Goal: Task Accomplishment & Management: Complete application form

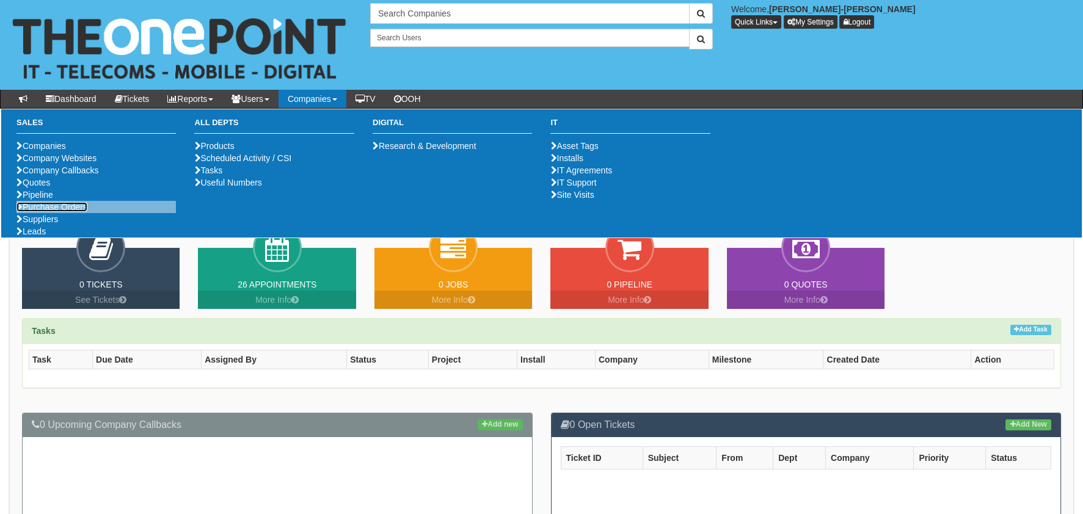
click at [42, 212] on link "Purchase Orders" at bounding box center [51, 207] width 71 height 10
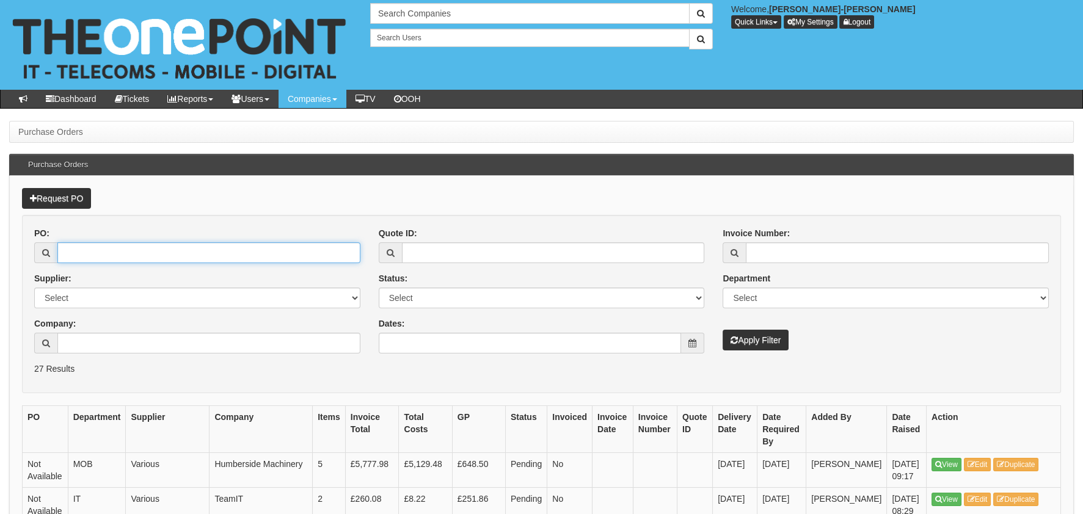
click at [125, 244] on input "PO:" at bounding box center [208, 253] width 303 height 21
paste input "19421"
type input "19421"
click at [753, 328] on div "Invoice Number: Department Select Mobiles IT Telecoms Marketing Digital Interna…" at bounding box center [886, 288] width 345 height 123
click at [753, 331] on button "Apply Filter" at bounding box center [756, 340] width 66 height 21
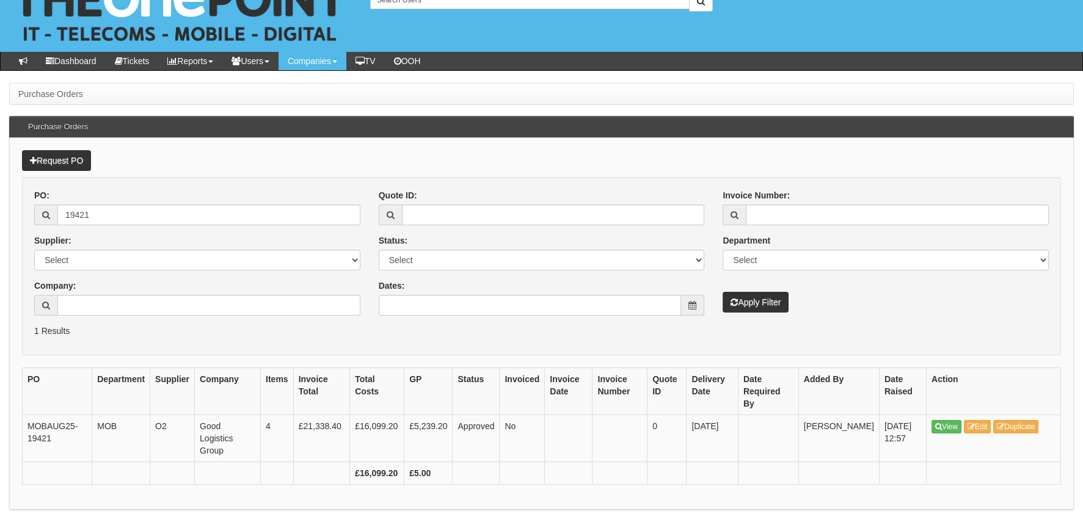
scroll to position [57, 0]
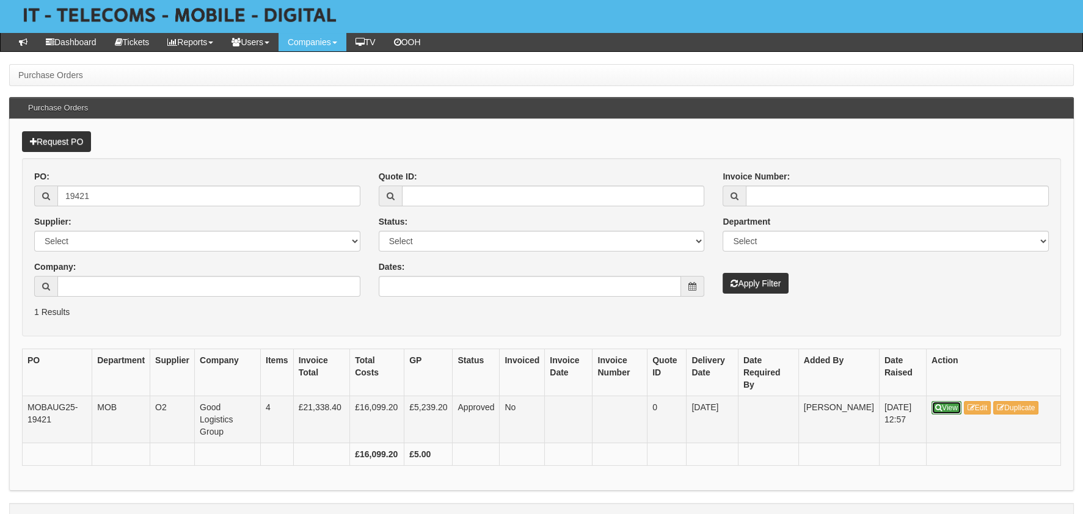
click at [942, 401] on link "View" at bounding box center [947, 407] width 30 height 13
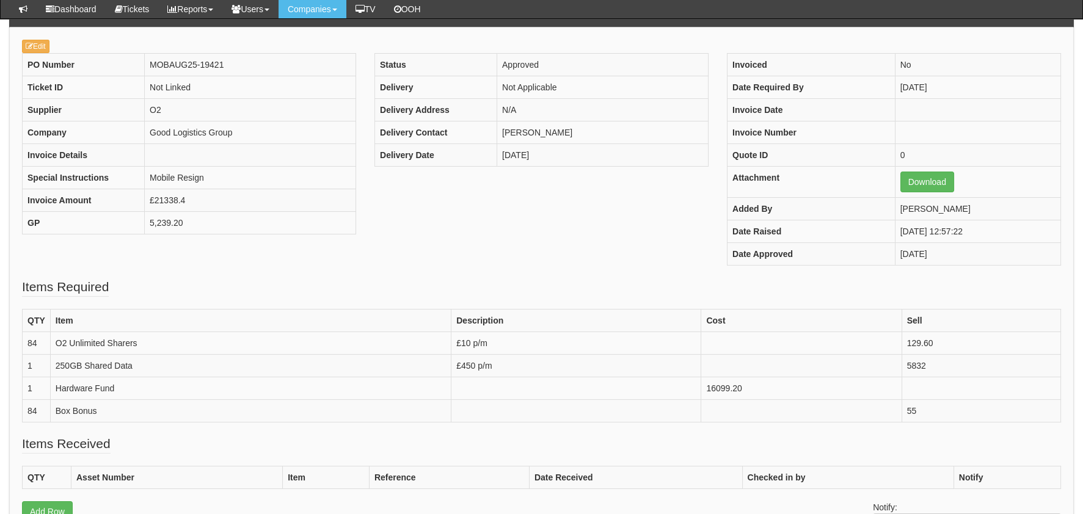
scroll to position [117, 0]
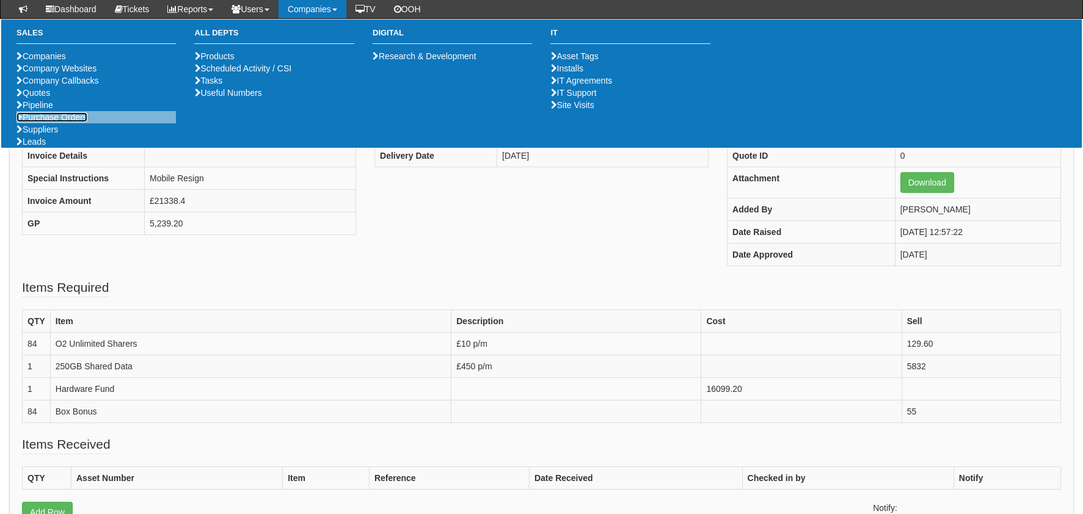
click at [81, 122] on link "Purchase Orders" at bounding box center [51, 117] width 71 height 10
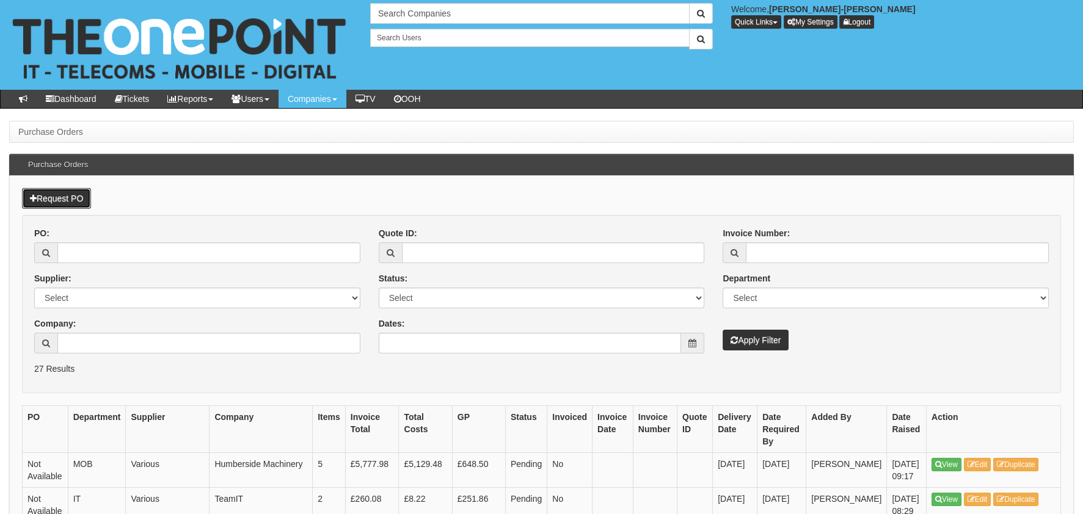
click at [65, 206] on link "Request PO" at bounding box center [56, 198] width 69 height 21
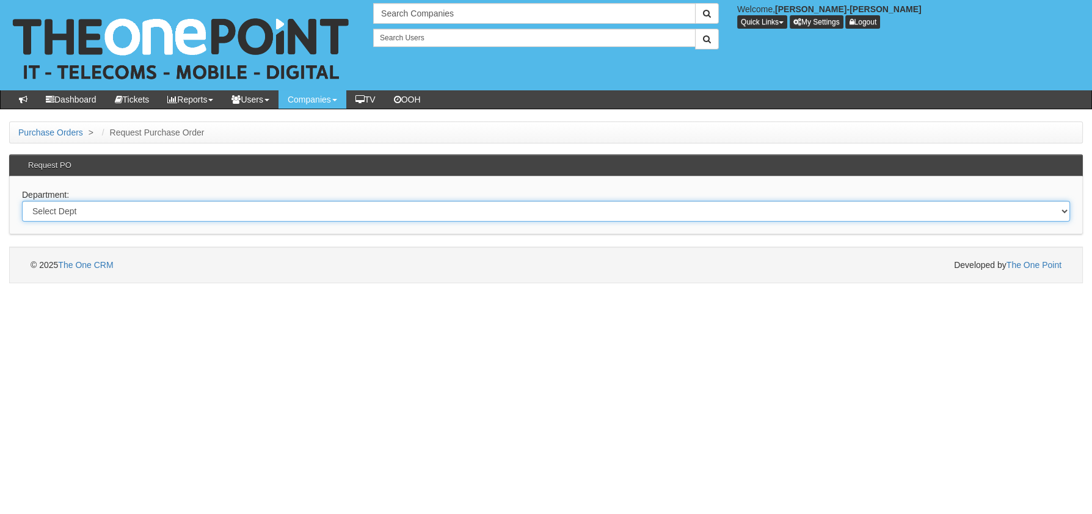
click at [126, 214] on select "Select Dept Digital Internal IT Mobiles Marketing Telecoms" at bounding box center [546, 211] width 1048 height 21
select select "?pipeID=&dept=MOB"
click at [22, 201] on select "Select Dept Digital Internal IT Mobiles Marketing Telecoms" at bounding box center [546, 211] width 1048 height 21
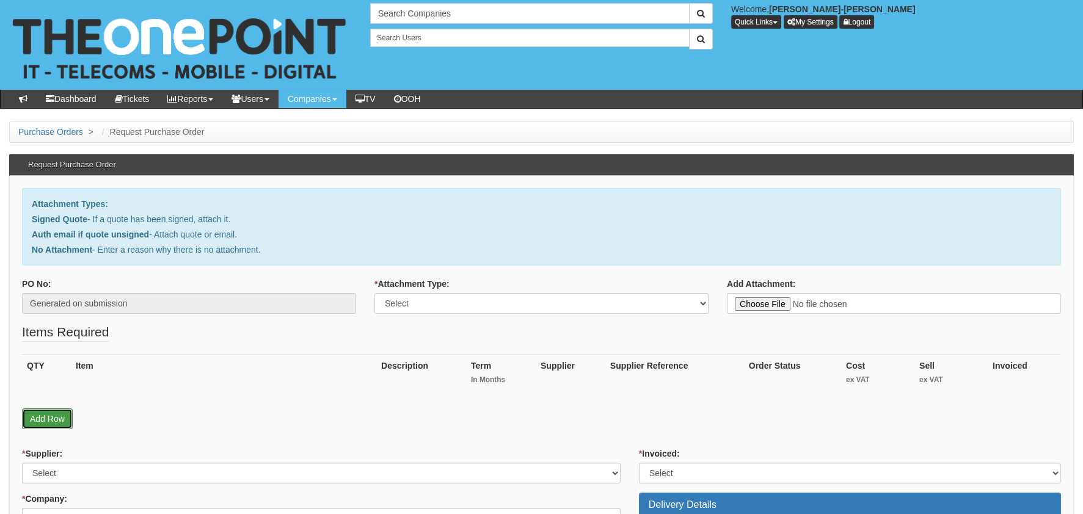
click at [41, 421] on link "Add Row" at bounding box center [47, 419] width 51 height 21
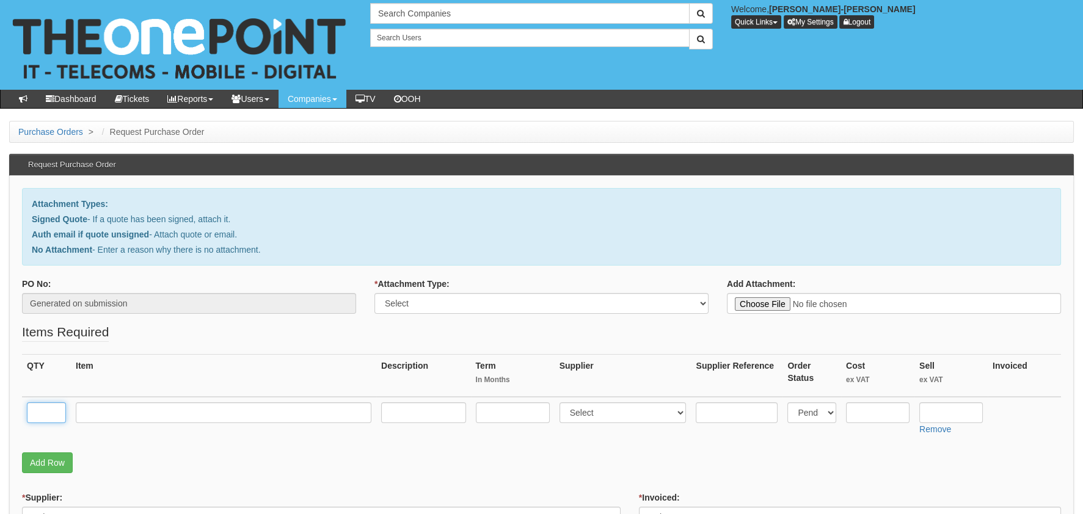
click at [41, 413] on input "text" at bounding box center [46, 413] width 39 height 21
type input "1"
click at [140, 416] on input "text" at bounding box center [224, 413] width 296 height 21
type input "RM DELIVERY"
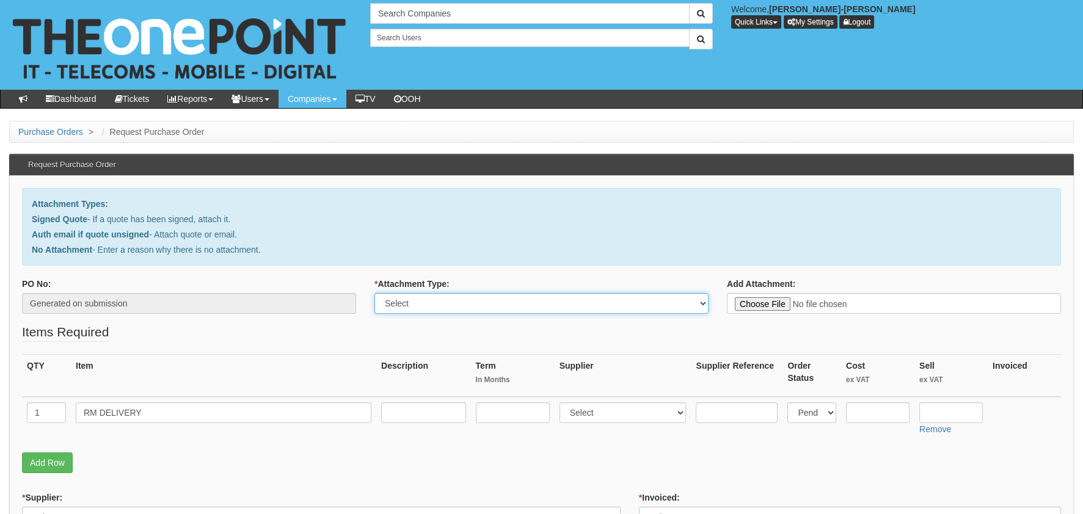
click at [477, 310] on select "Select Signed Quote Auth email with quote if unsigned No Attachment" at bounding box center [541, 303] width 334 height 21
click at [374, 293] on select "Select Signed Quote Auth email with quote if unsigned No Attachment" at bounding box center [541, 303] width 334 height 21
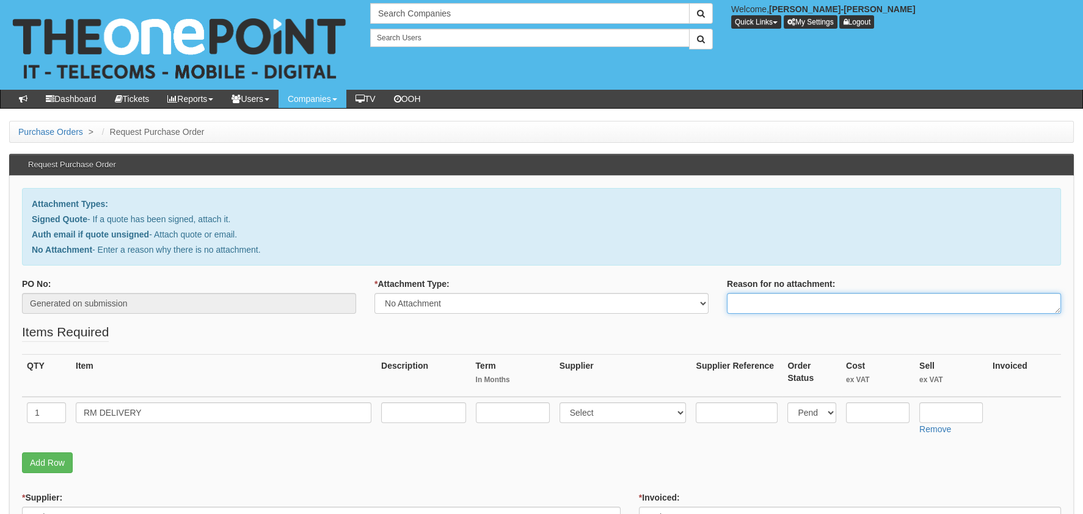
click at [830, 304] on textarea "Reason for no attachment:" at bounding box center [894, 303] width 334 height 21
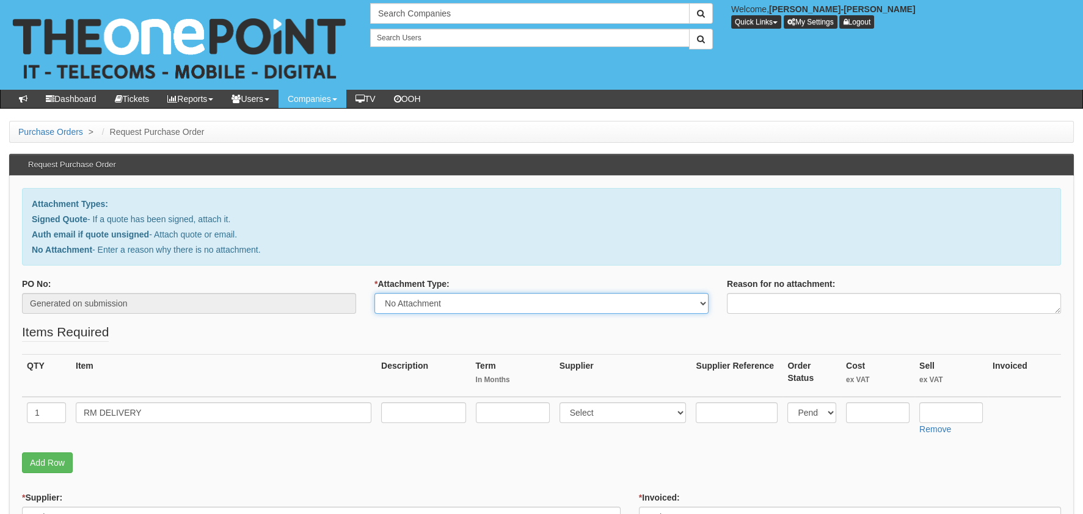
click at [543, 310] on select "Select Signed Quote Auth email with quote if unsigned No Attachment" at bounding box center [541, 303] width 334 height 21
select select "Auth email if quote unsigned"
click at [374, 293] on select "Select Signed Quote Auth email with quote if unsigned No Attachment" at bounding box center [541, 303] width 334 height 21
type input "C:\fakepath\Sim cards.msg"
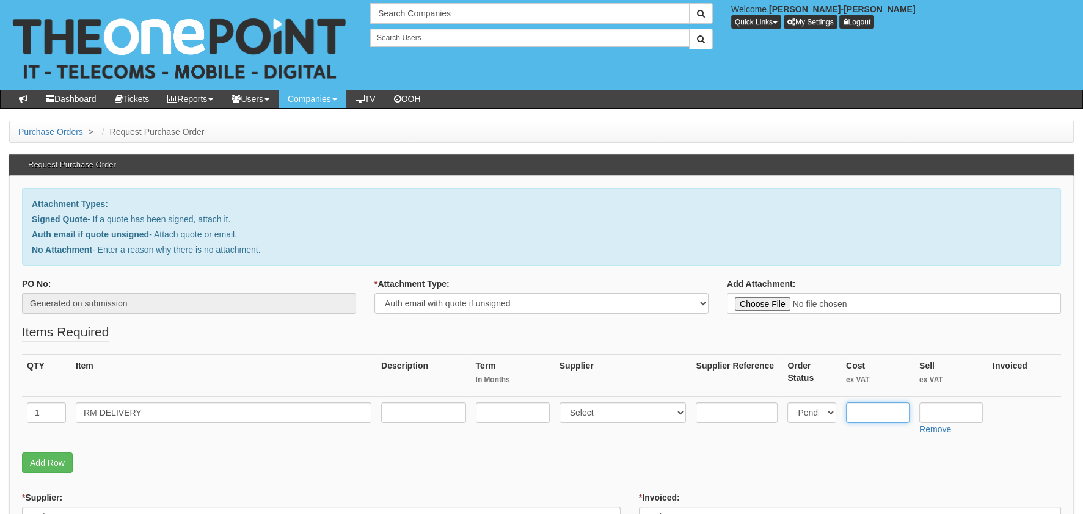
click at [889, 406] on input "text" at bounding box center [878, 413] width 64 height 21
click at [877, 411] on input "text" at bounding box center [878, 413] width 64 height 21
type input "3.00"
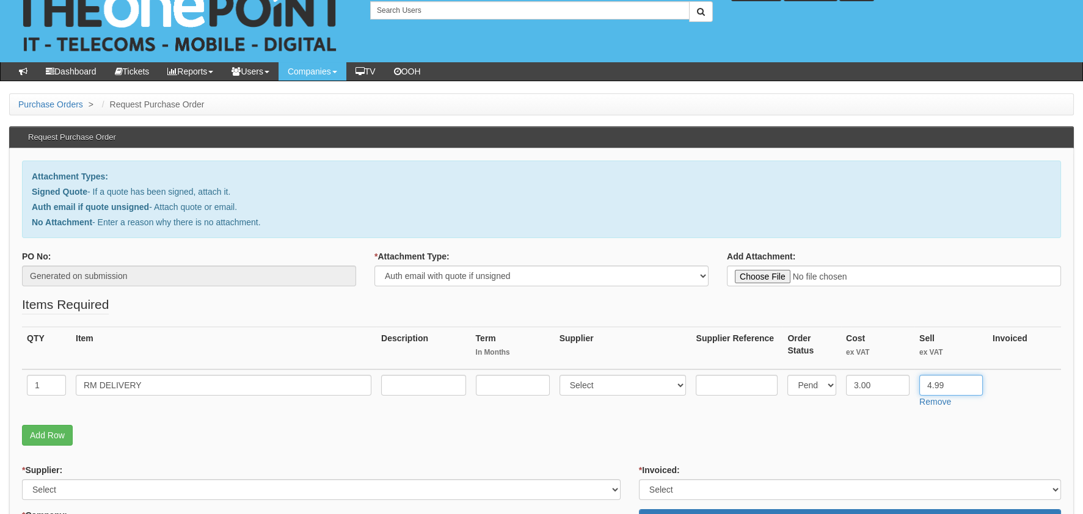
scroll to position [244, 0]
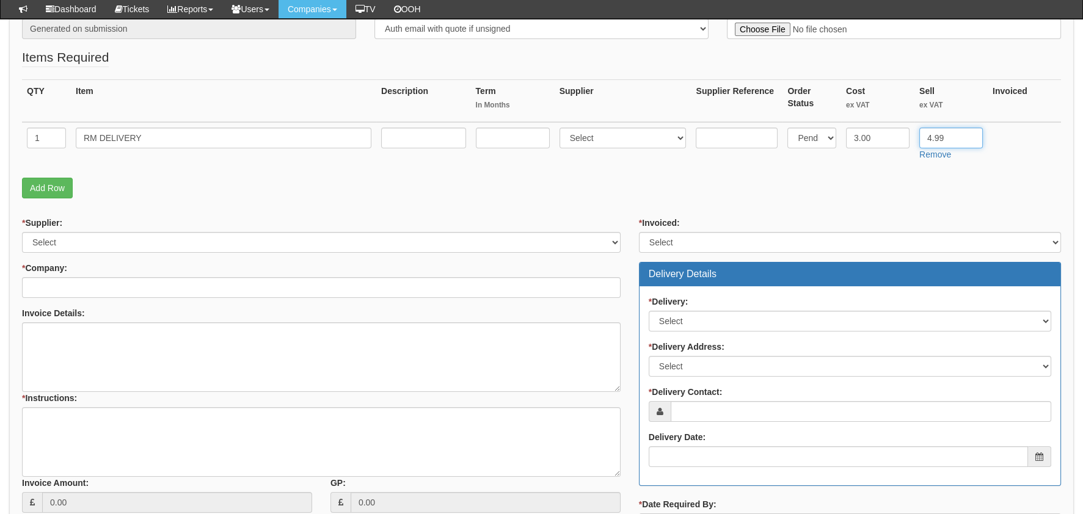
type input "4.99"
click at [96, 230] on div "* Supplier: Select 123 REG.co.uk 1Password 3 4Gon AA Jones Electric Ltd Abzorb …" at bounding box center [321, 235] width 599 height 36
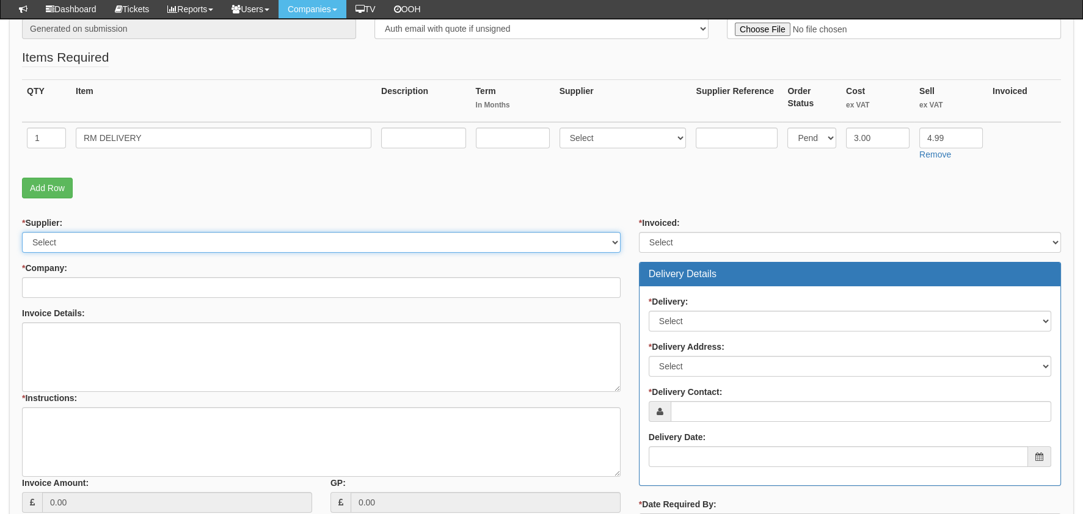
click at [86, 244] on select "Select 123 REG.co.uk 1Password 3 4Gon AA Jones Electric Ltd Abzorb Access Group…" at bounding box center [321, 242] width 599 height 21
select select "124"
click at [22, 232] on select "Select 123 REG.co.uk 1Password 3 4Gon AA Jones Electric Ltd Abzorb Access Group…" at bounding box center [321, 242] width 599 height 21
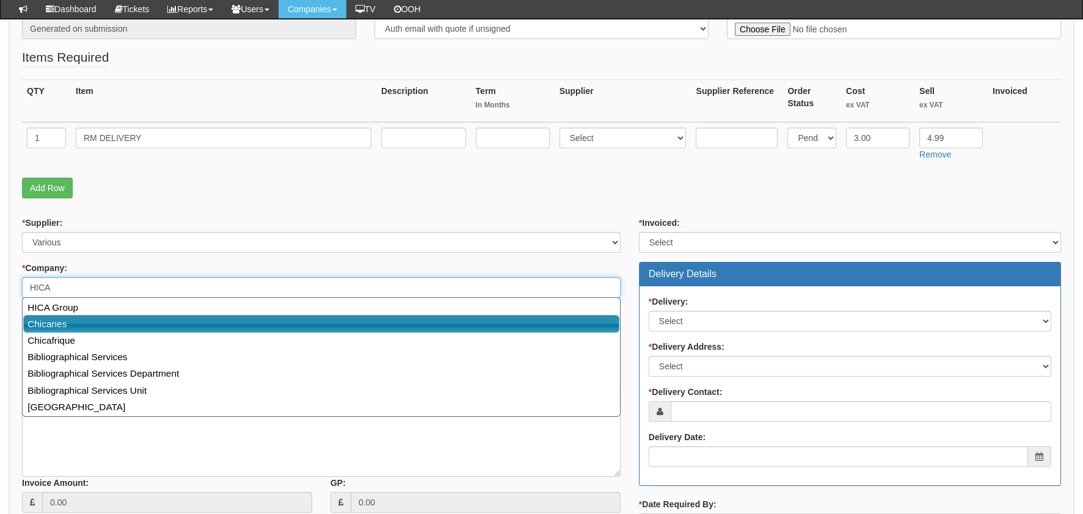
click at [87, 319] on link "Chicanes" at bounding box center [321, 324] width 596 height 18
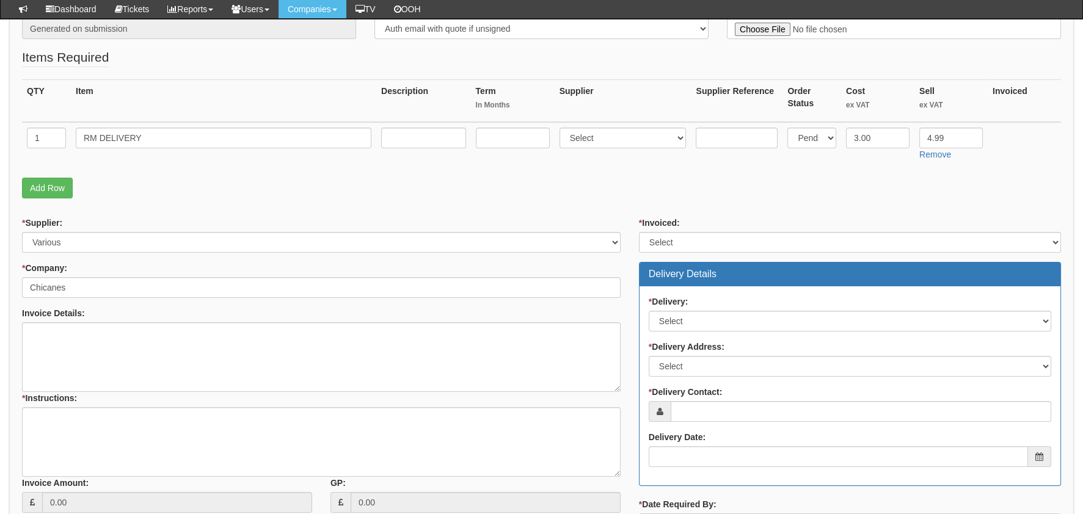
click at [87, 319] on div "Invoice Details:" at bounding box center [321, 314] width 599 height 15
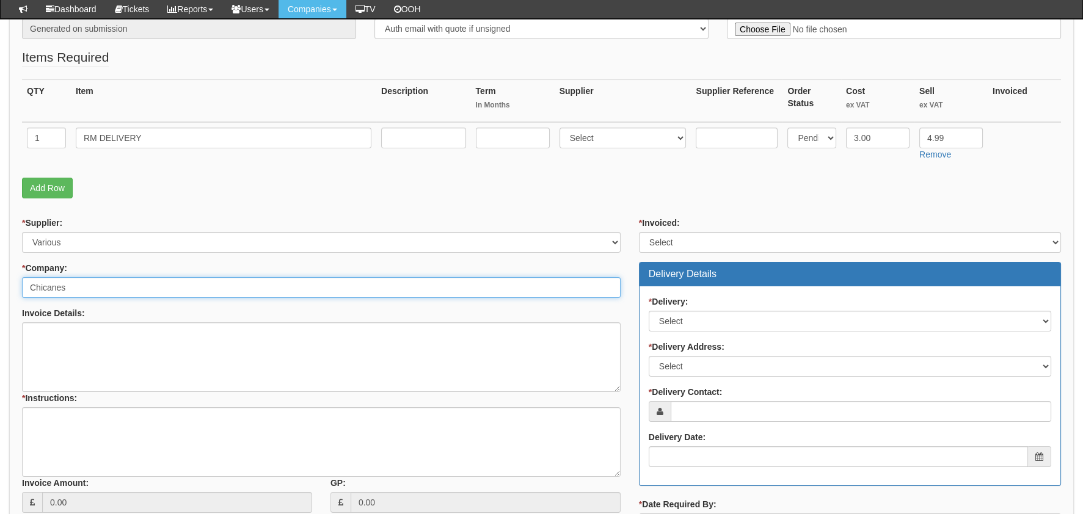
click at [81, 285] on input "Chicanes" at bounding box center [321, 287] width 599 height 21
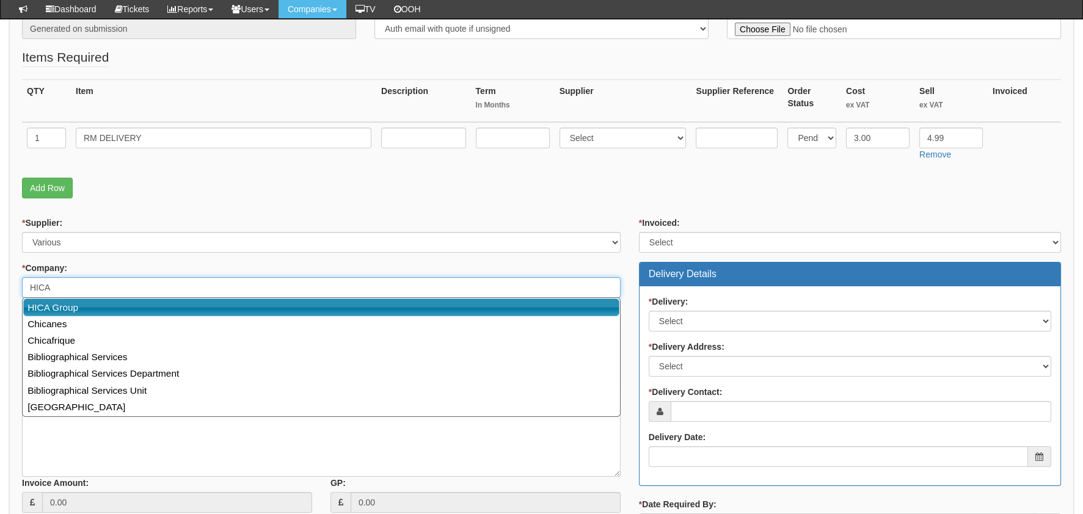
click at [89, 309] on link "HICA Group" at bounding box center [321, 308] width 596 height 18
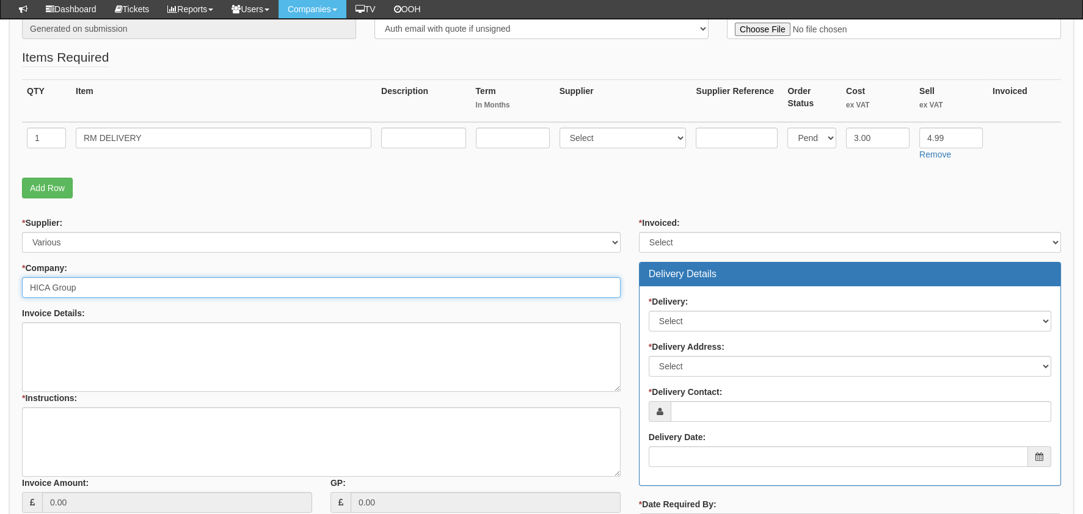
type input "HICA Group"
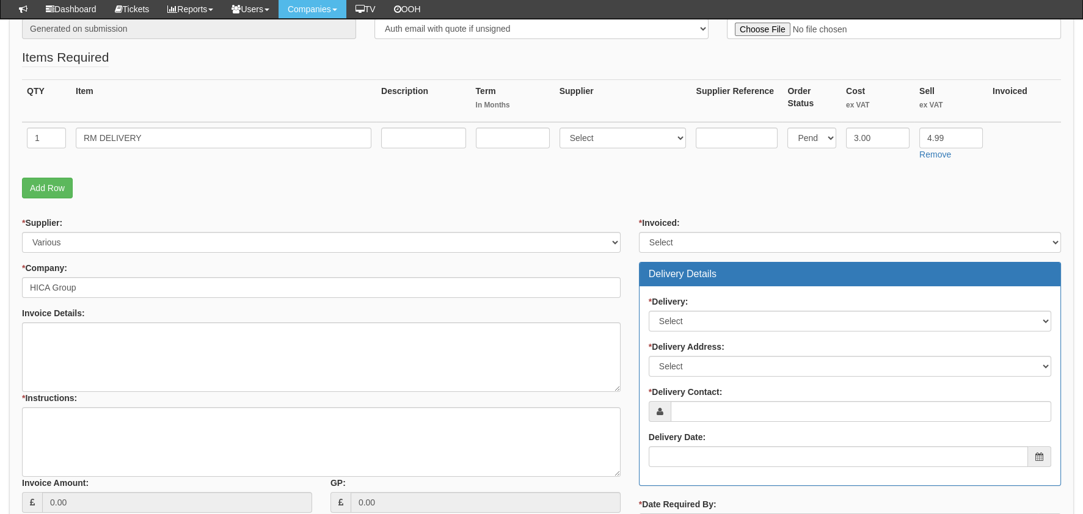
drag, startPoint x: 735, startPoint y: 277, endPoint x: 734, endPoint y: 259, distance: 17.7
click at [735, 272] on h3 "Delivery Details" at bounding box center [850, 274] width 403 height 11
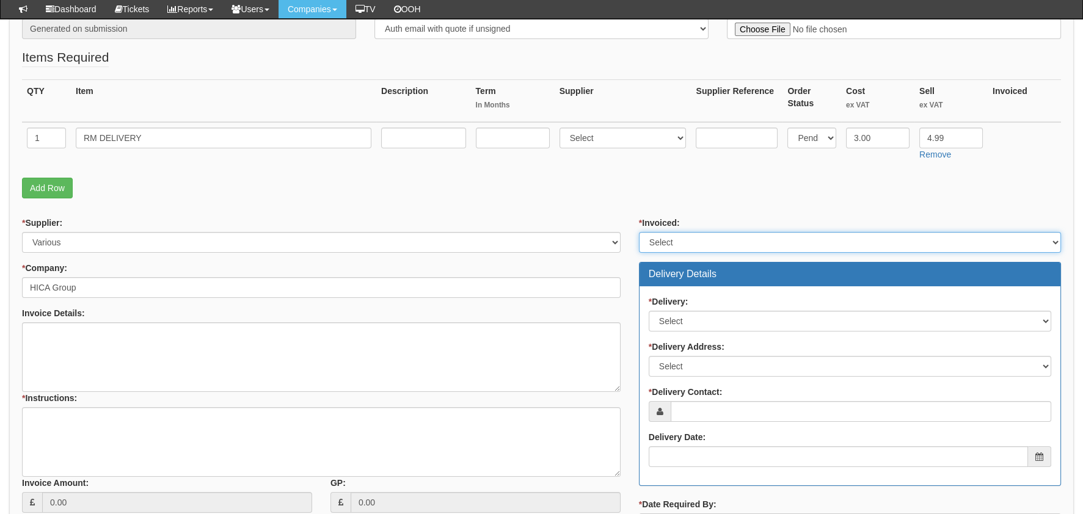
click at [728, 235] on select "Select Yes No N/A STB (part of order)" at bounding box center [850, 242] width 422 height 21
select select "2"
click at [639, 232] on select "Select Yes No N/A STB (part of order)" at bounding box center [850, 242] width 422 height 21
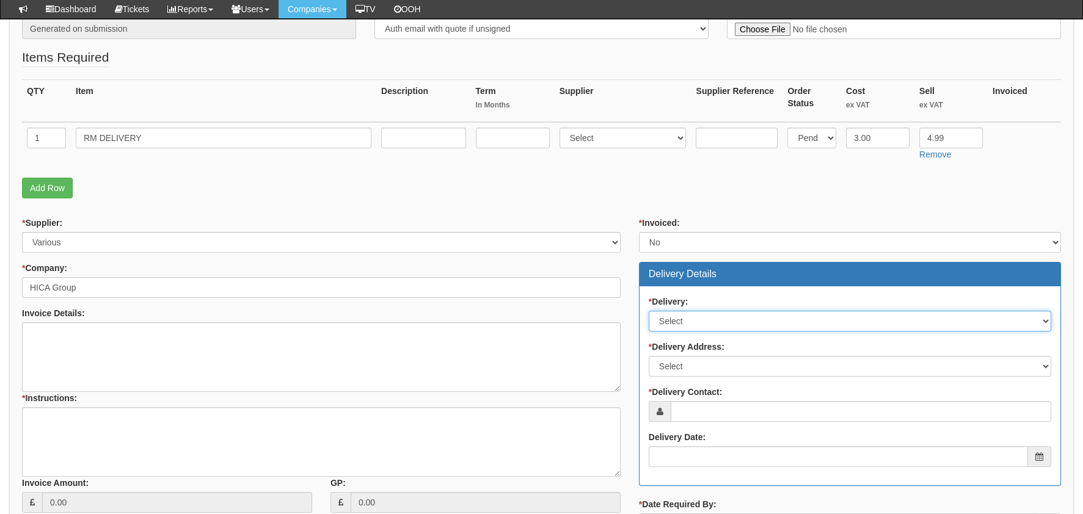
drag, startPoint x: 701, startPoint y: 321, endPoint x: 701, endPoint y: 330, distance: 9.2
click at [701, 321] on select "Select No Not Applicable Yes" at bounding box center [850, 321] width 403 height 21
select select "1"
click at [649, 311] on select "Select No Not Applicable Yes" at bounding box center [850, 321] width 403 height 21
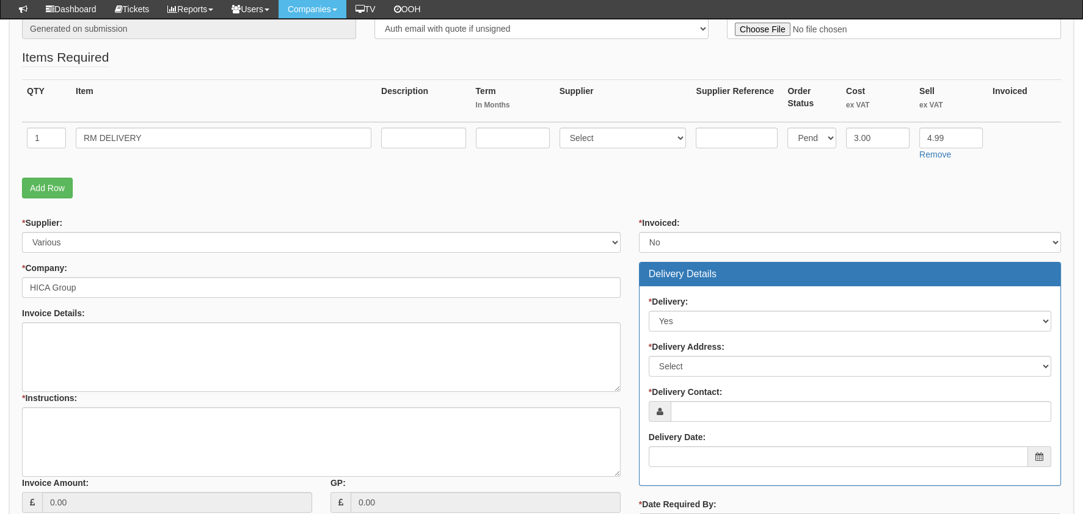
click at [700, 379] on div "* Delivery: Select No Not Applicable Yes * Delivery Address: Select Not Applica…" at bounding box center [850, 386] width 421 height 199
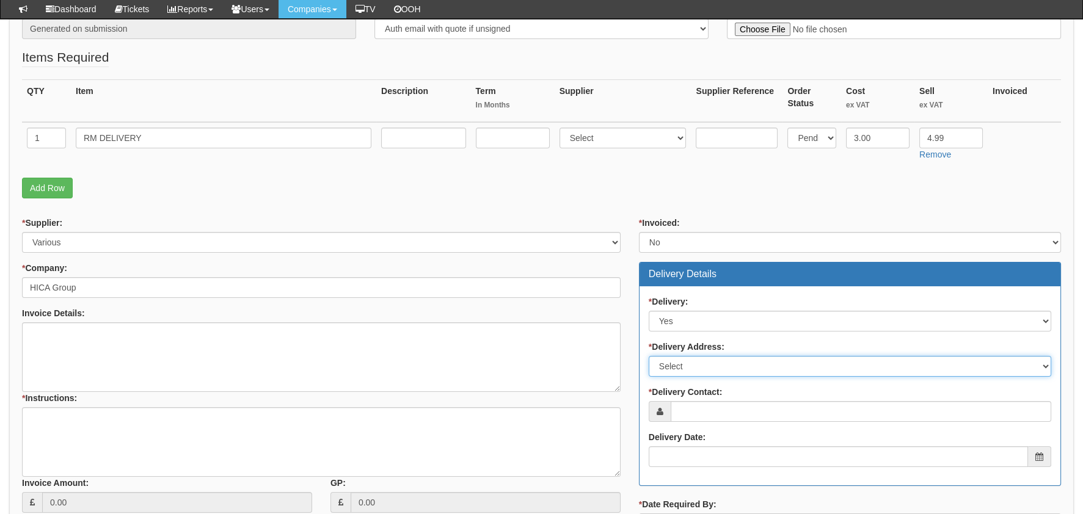
drag, startPoint x: 696, startPoint y: 363, endPoint x: 696, endPoint y: 373, distance: 9.8
click at [696, 363] on select "Select Not Applicable Main Address - HU13 0LH Holderness Grange - HU128FJ Homec…" at bounding box center [850, 366] width 403 height 21
select select "company_main_address"
click at [649, 356] on select "Select Not Applicable Main Address - HU13 0LH Holderness Grange - HU128FJ Homec…" at bounding box center [850, 366] width 403 height 21
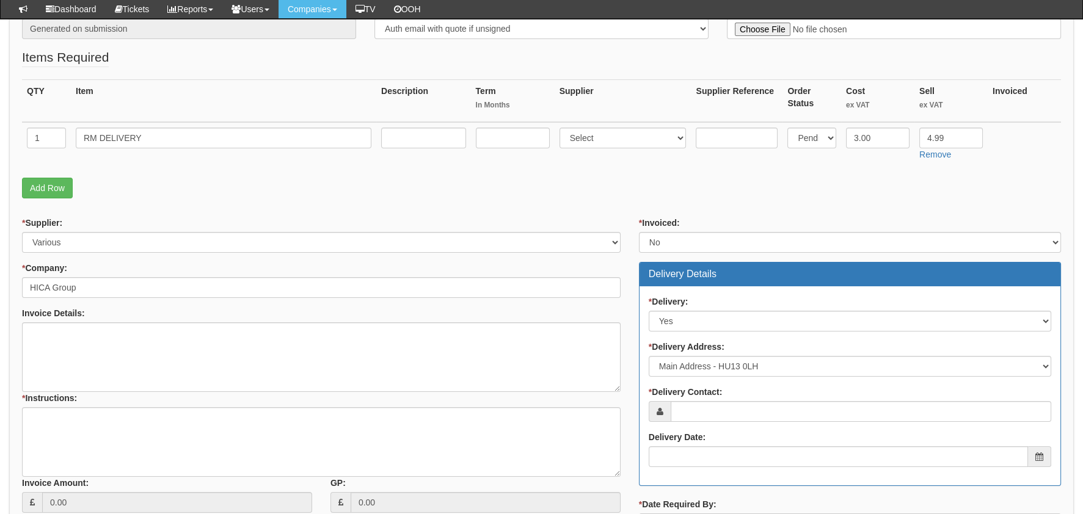
click at [672, 420] on div "* Delivery: Select No Not Applicable Yes * Delivery Address: Select Not Applica…" at bounding box center [850, 386] width 421 height 199
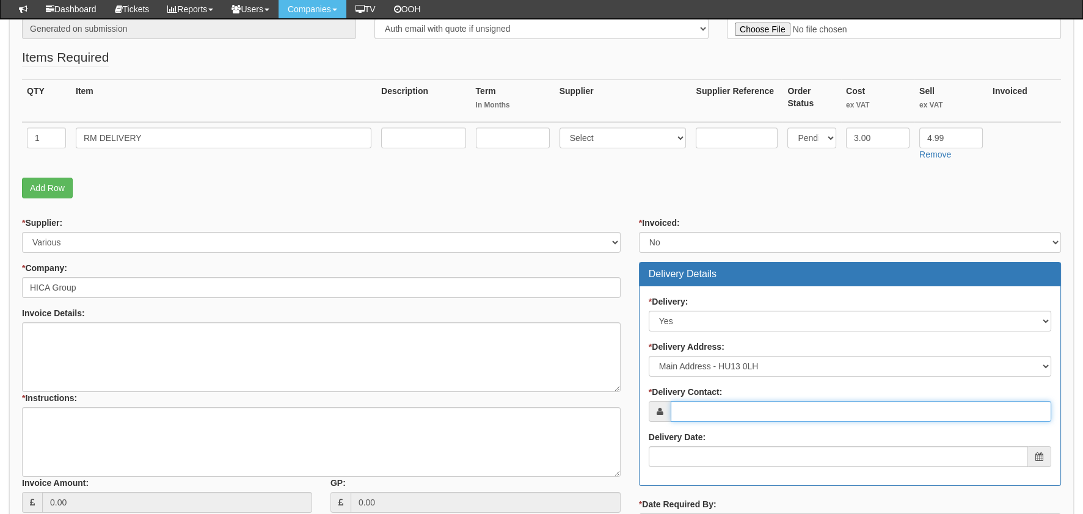
click at [703, 420] on input "* Delivery Contact:" at bounding box center [861, 411] width 381 height 21
type input "AIMEE DOY"
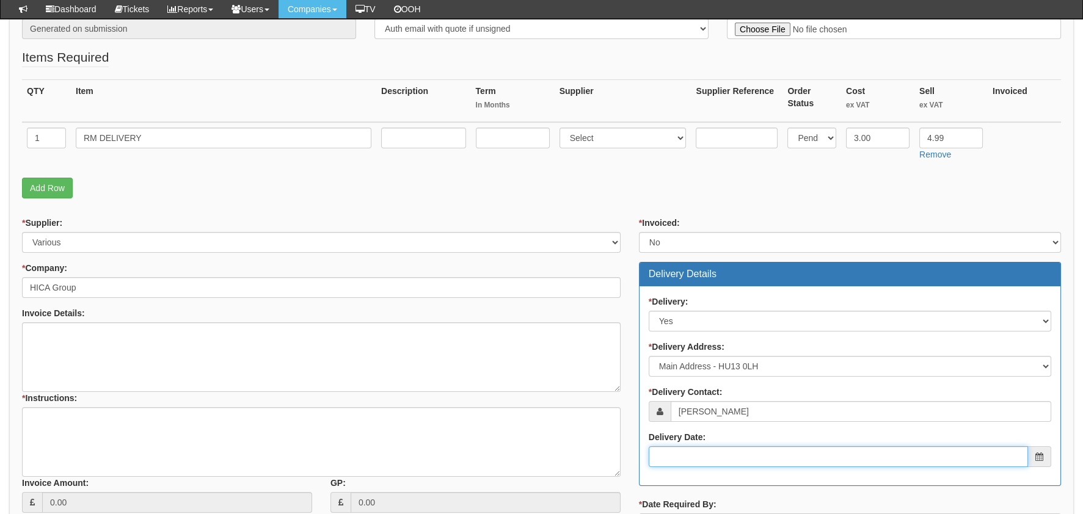
click at [679, 447] on input "Delivery Date:" at bounding box center [838, 457] width 379 height 21
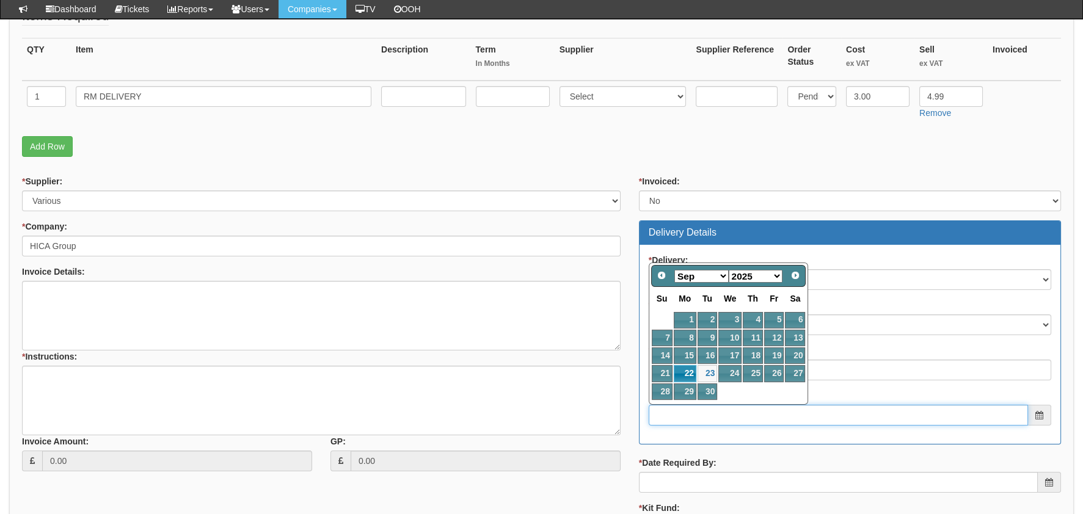
scroll to position [305, 0]
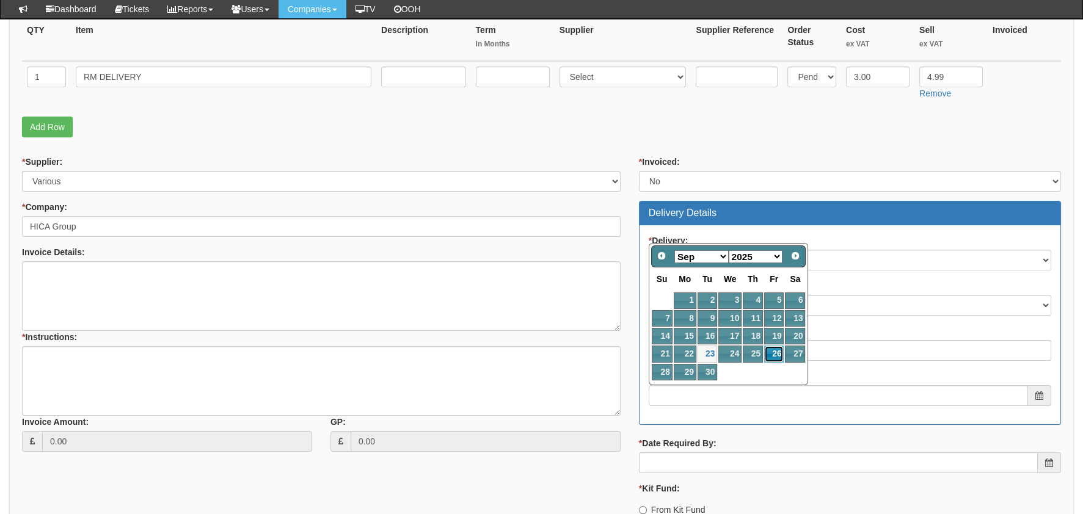
drag, startPoint x: 765, startPoint y: 352, endPoint x: 732, endPoint y: 373, distance: 39.8
click at [765, 352] on link "26" at bounding box center [774, 354] width 20 height 16
type input "2025-09-26"
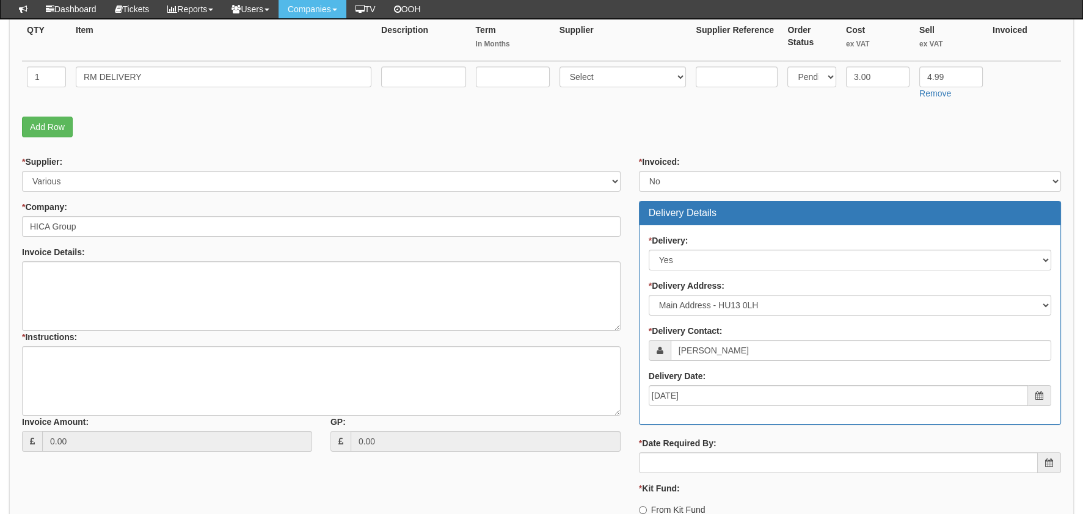
click at [702, 475] on div "* Invoiced: Select Yes No N/A STB (part of order) Delivery Details * Delivery: …" at bounding box center [850, 356] width 440 height 400
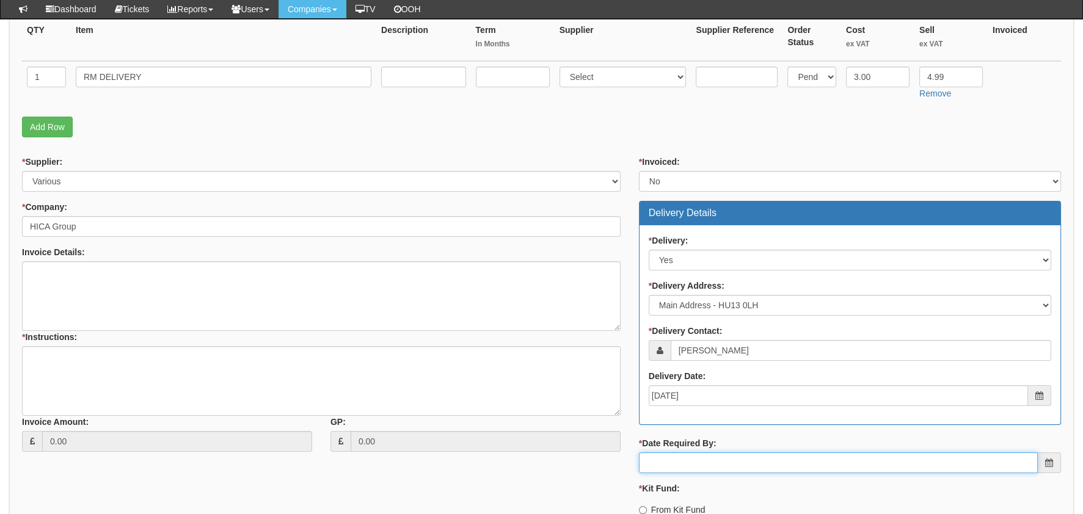
click at [702, 469] on input "* Date Required By:" at bounding box center [838, 463] width 399 height 21
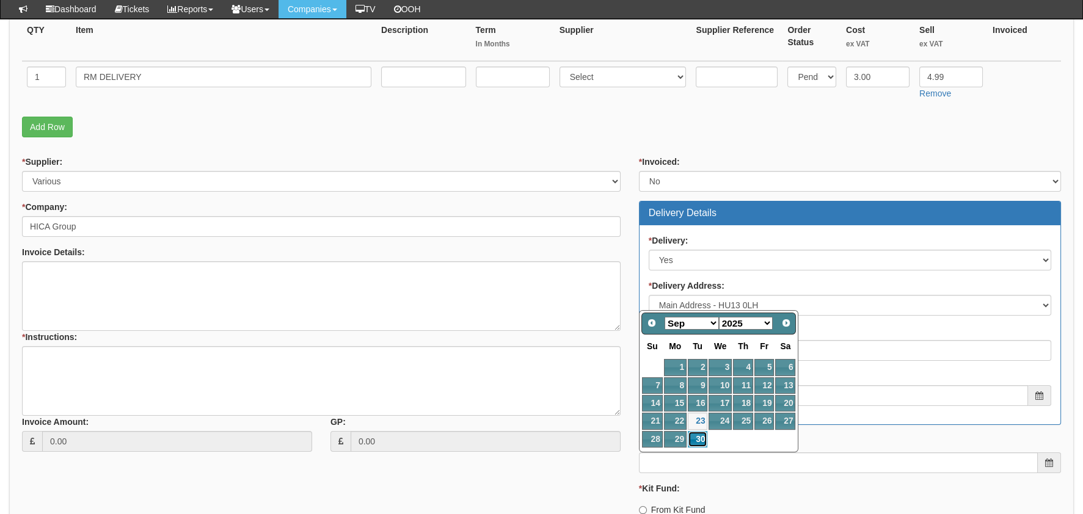
click at [701, 439] on link "30" at bounding box center [698, 439] width 20 height 16
type input "2025-09-30"
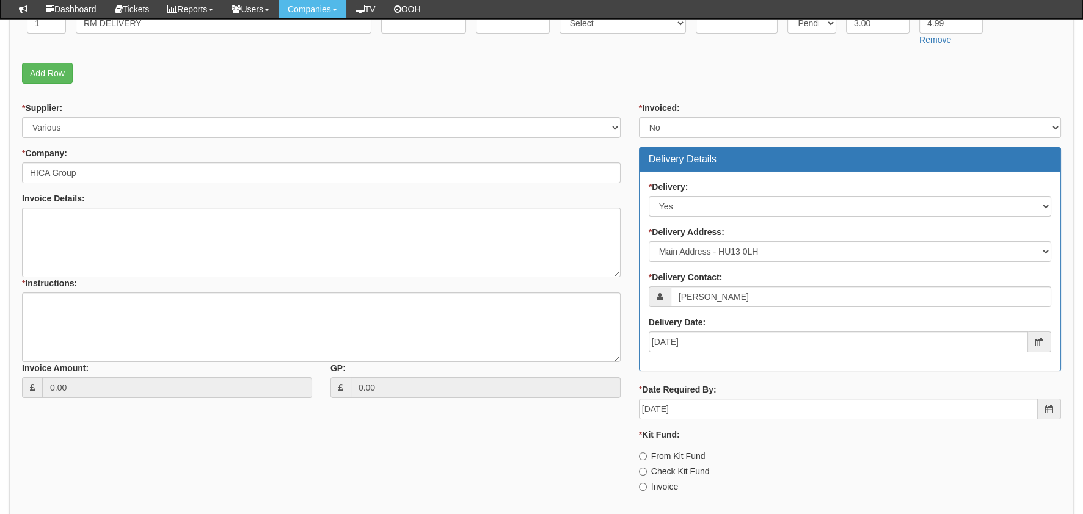
scroll to position [427, 0]
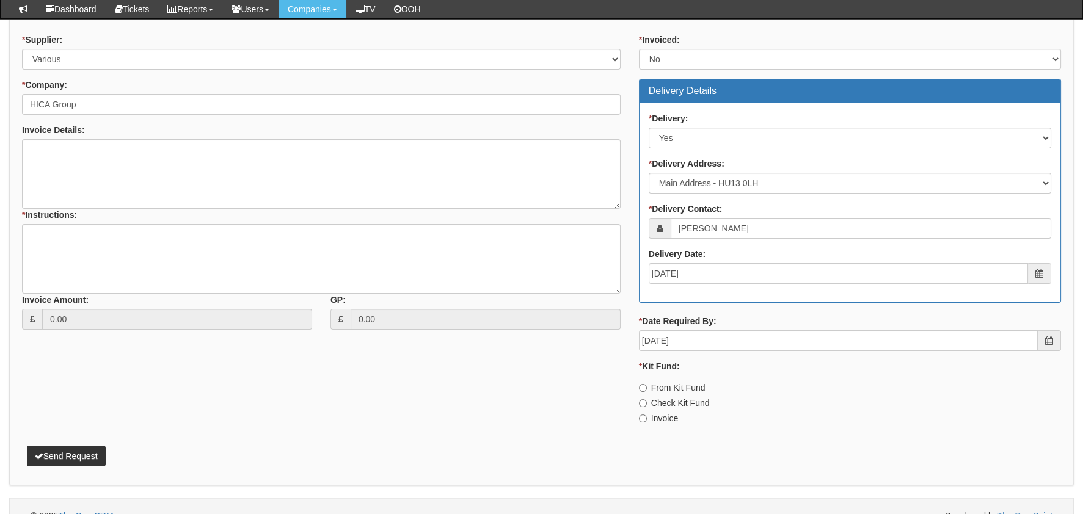
drag, startPoint x: 675, startPoint y: 420, endPoint x: 664, endPoint y: 413, distance: 13.2
click at [674, 420] on label "Invoice" at bounding box center [658, 418] width 39 height 12
click at [647, 420] on input "Invoice" at bounding box center [643, 419] width 8 height 8
radio input "true"
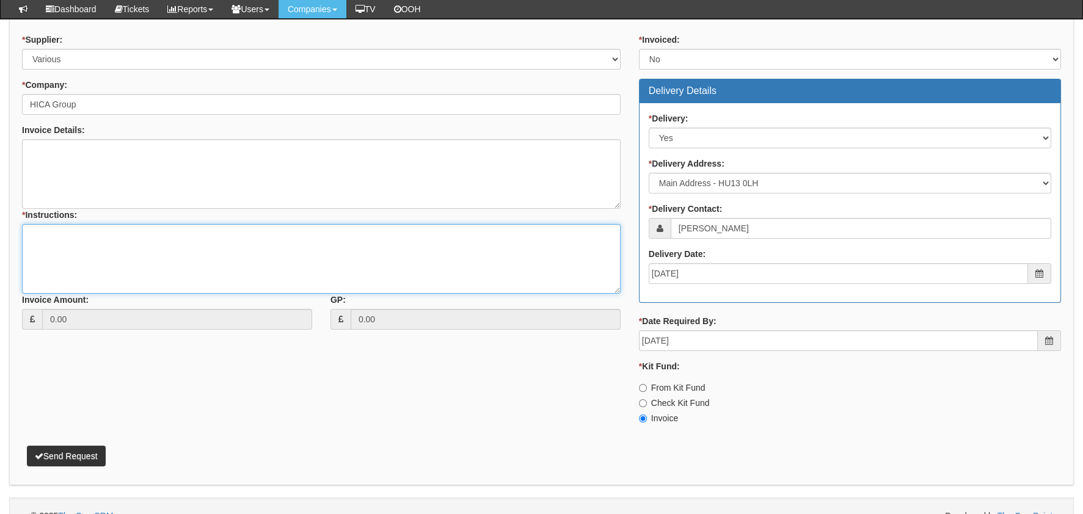
click at [384, 285] on textarea "* Instructions:" at bounding box center [321, 259] width 599 height 70
type textarea "[PERSON_NAME]"
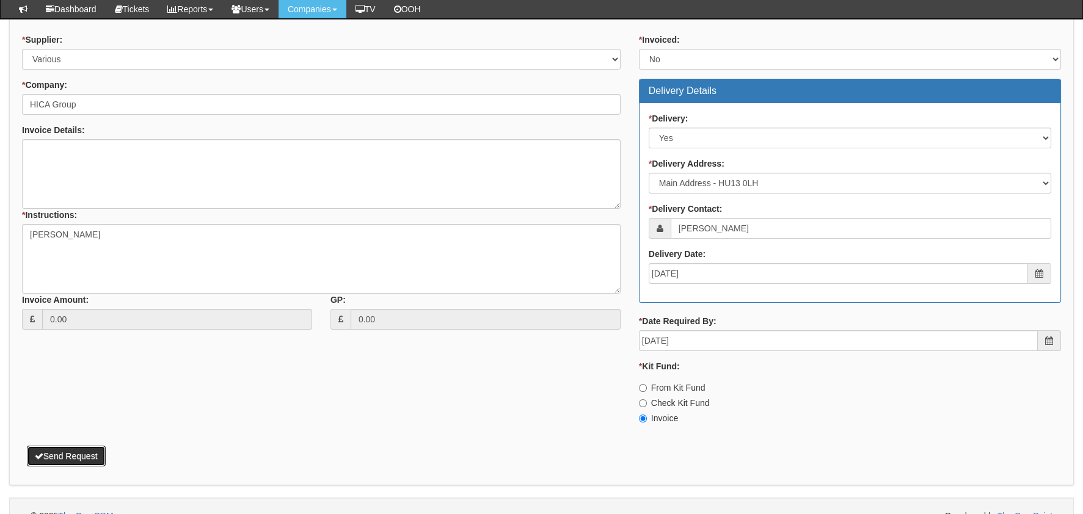
click at [51, 448] on button "Send Request" at bounding box center [66, 456] width 79 height 21
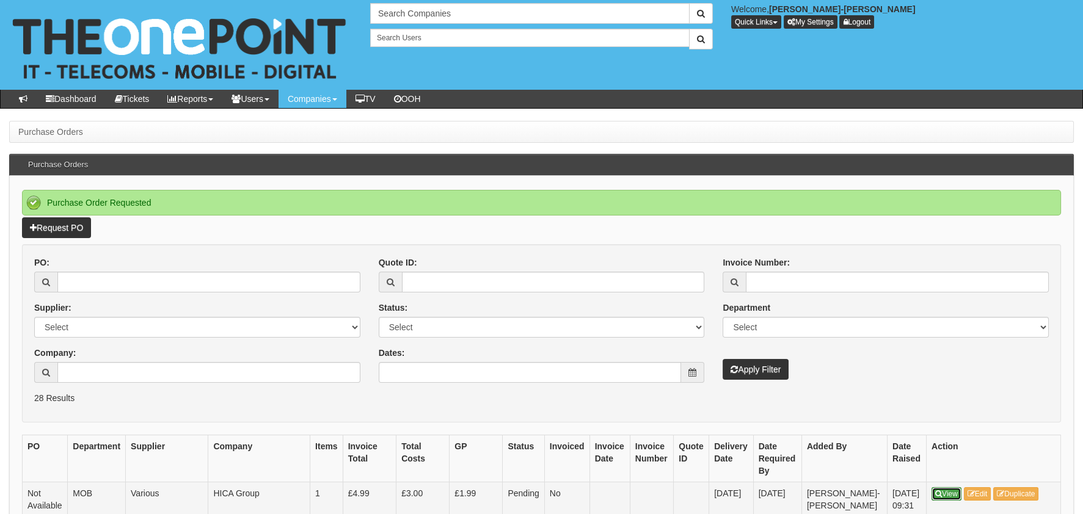
click at [962, 491] on link "View" at bounding box center [947, 493] width 30 height 13
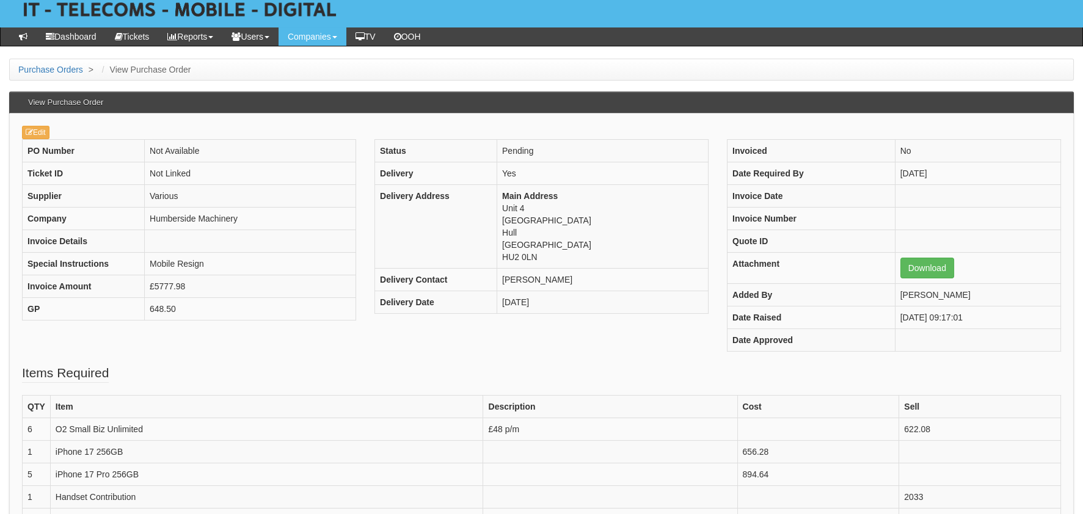
scroll to position [60, 0]
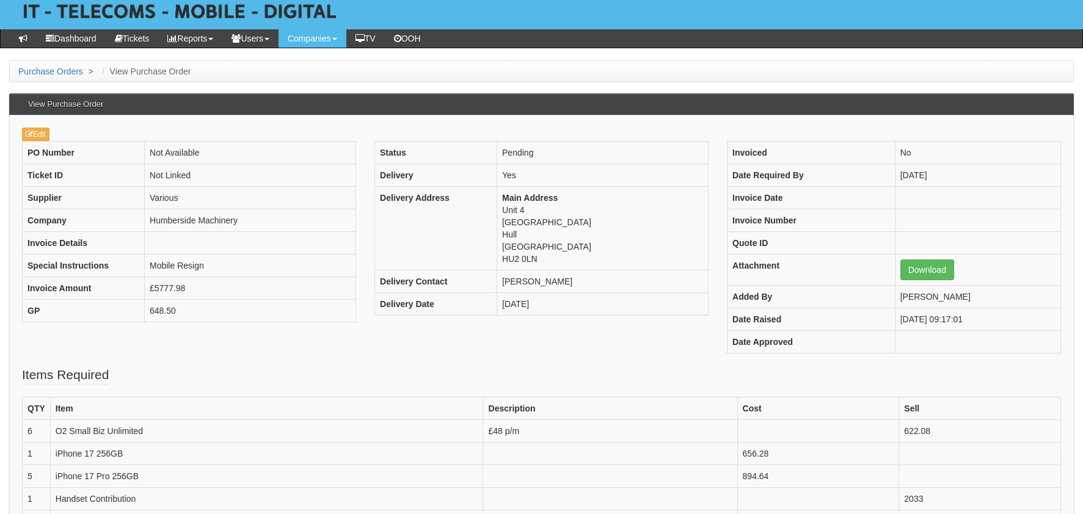
click at [332, 341] on div "PO Number Not Available Ticket ID Not Linked Supplier Various Company Humbersid…" at bounding box center [541, 253] width 1057 height 225
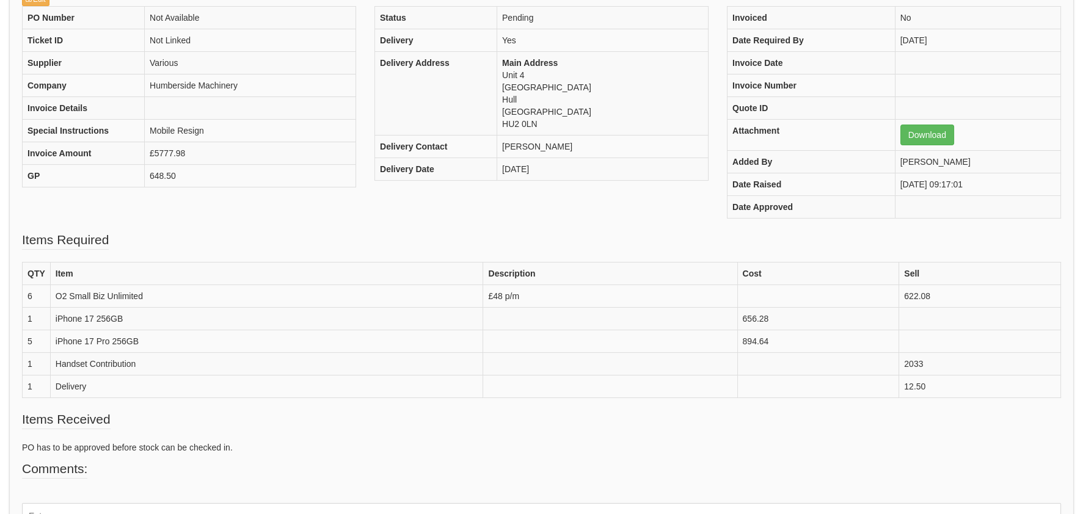
scroll to position [279, 0]
